Goal: Find specific page/section

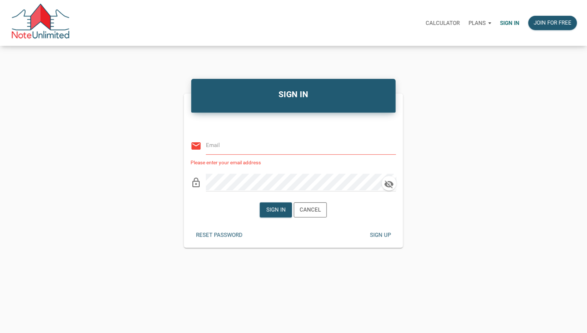
click at [236, 150] on input "email" at bounding box center [295, 145] width 179 height 16
type input "not"
click at [391, 145] on icon "clear" at bounding box center [391, 145] width 11 height 11
click at [286, 149] on input "email" at bounding box center [295, 145] width 179 height 16
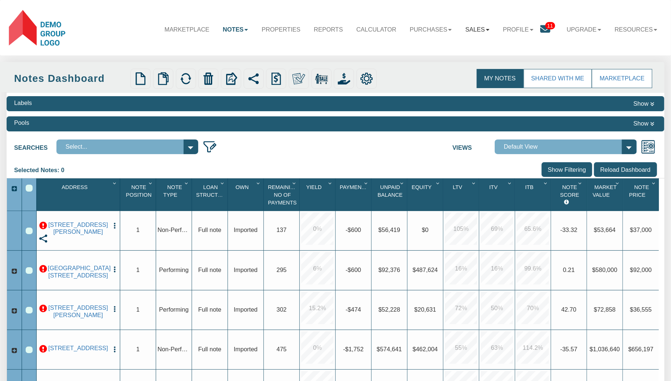
click at [486, 30] on b at bounding box center [488, 30] width 4 height 2
click at [420, 47] on link "Offers" at bounding box center [457, 49] width 78 height 12
